Goal: Task Accomplishment & Management: Use online tool/utility

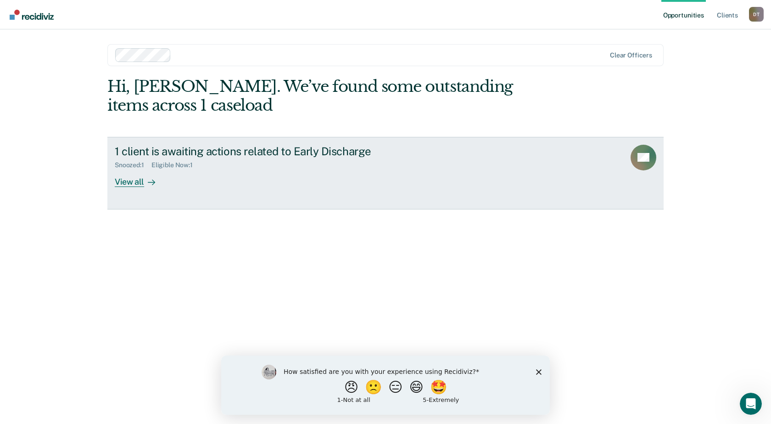
click at [151, 182] on icon at bounding box center [151, 182] width 7 height 0
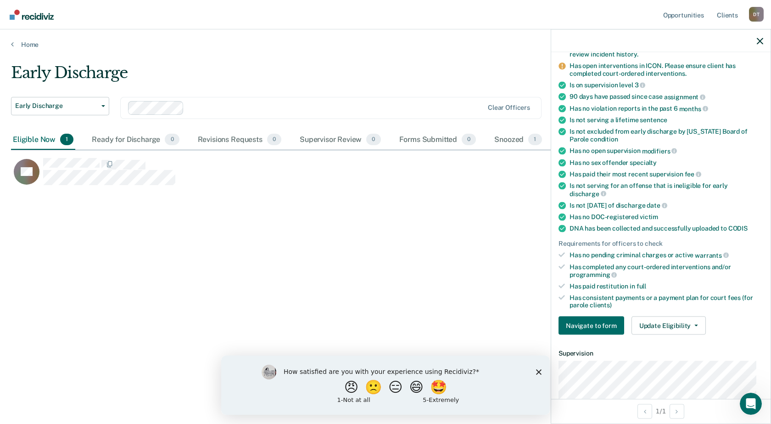
scroll to position [184, 0]
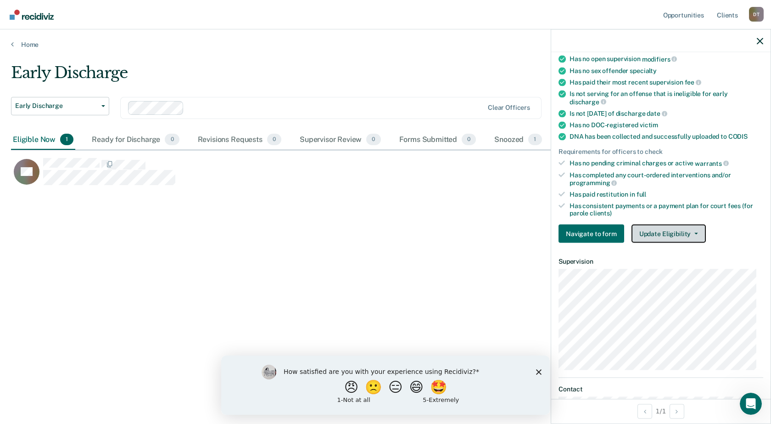
click at [666, 235] on button "Update Eligibility" at bounding box center [669, 234] width 74 height 18
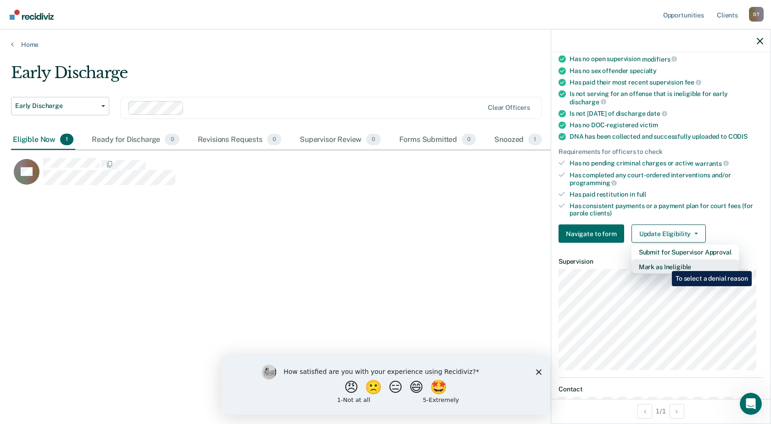
click at [665, 264] on button "Mark as Ineligible" at bounding box center [685, 266] width 107 height 15
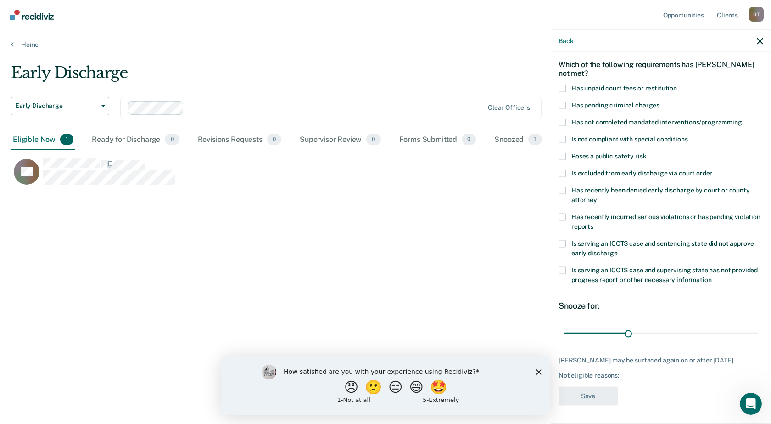
click at [563, 135] on span at bounding box center [562, 138] width 7 height 7
click at [688, 135] on input "Is not compliant with special conditions" at bounding box center [688, 135] width 0 height 0
click at [584, 394] on button "Save" at bounding box center [588, 395] width 59 height 19
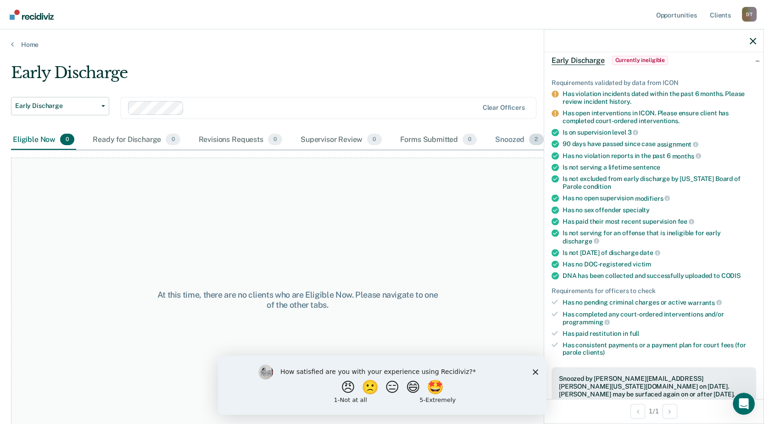
click at [514, 135] on div "Snoozed 2" at bounding box center [520, 140] width 52 height 20
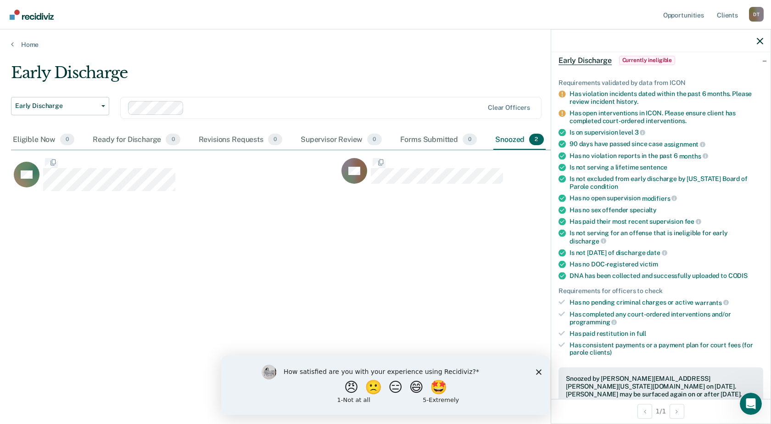
scroll to position [285, 742]
